Goal: Transaction & Acquisition: Purchase product/service

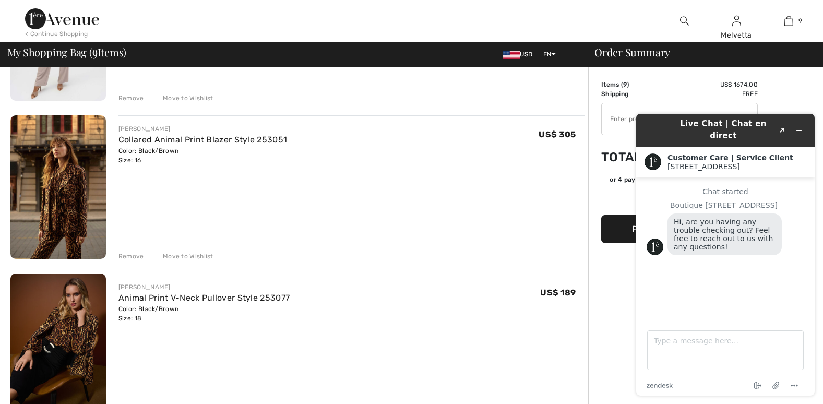
click at [57, 228] on img at bounding box center [57, 186] width 95 height 143
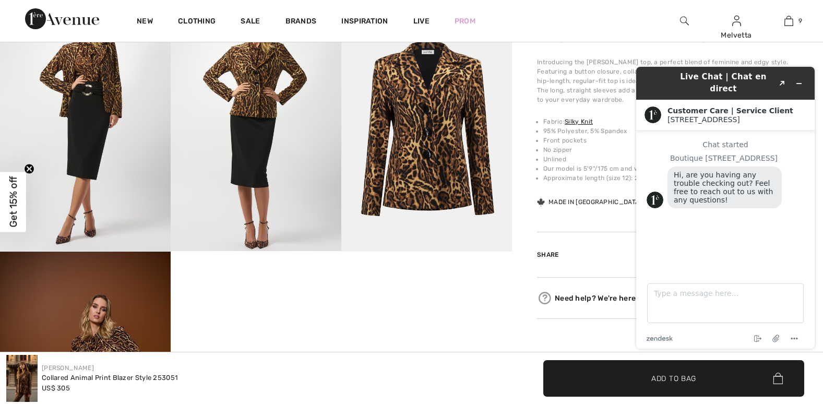
scroll to position [1060, 0]
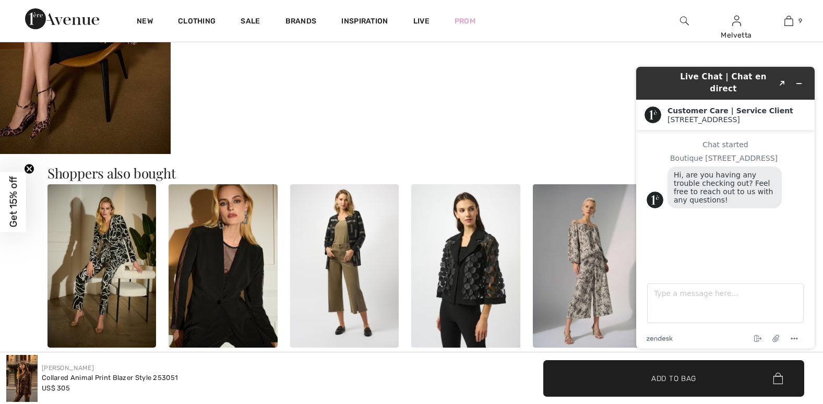
click at [126, 275] on img at bounding box center [101, 265] width 109 height 163
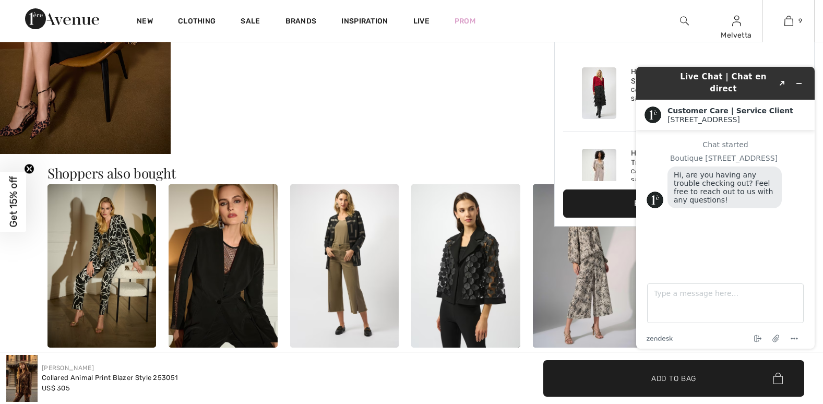
click at [813, 42] on div at bounding box center [788, 41] width 51 height 1
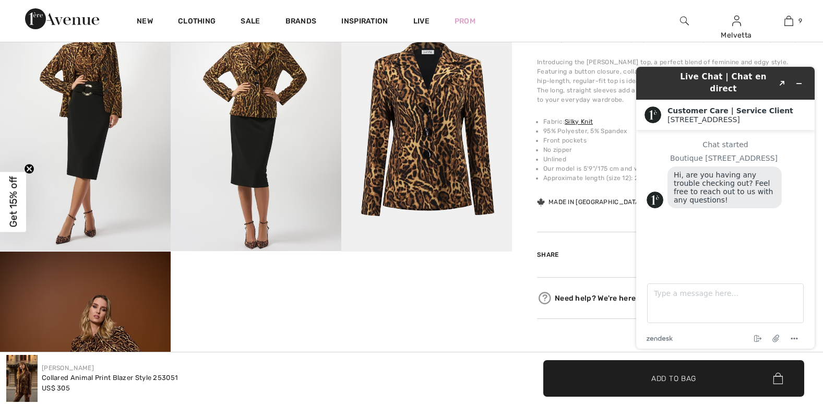
scroll to position [353, 0]
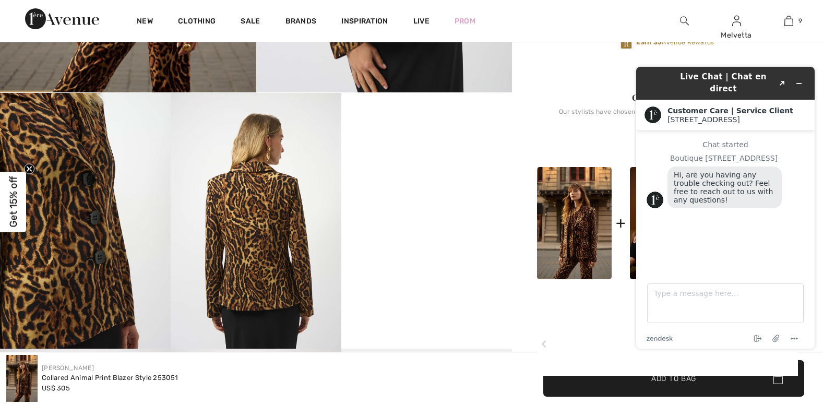
click at [417, 178] on video "Your browser does not support the video tag." at bounding box center [426, 136] width 171 height 86
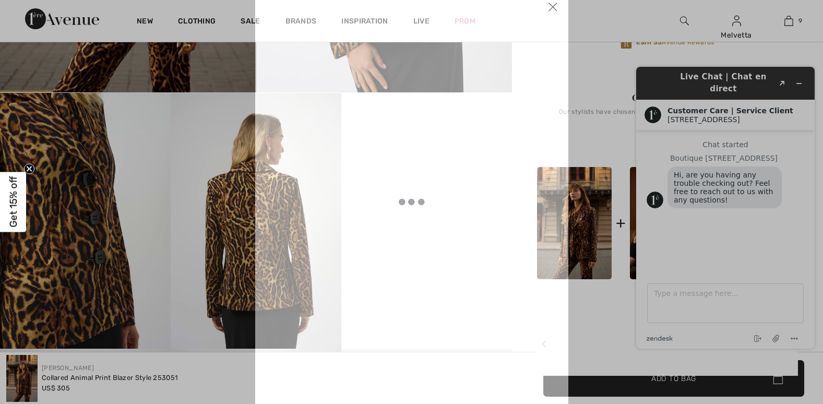
click at [417, 274] on div at bounding box center [411, 201] width 209 height 371
